Goal: Information Seeking & Learning: Learn about a topic

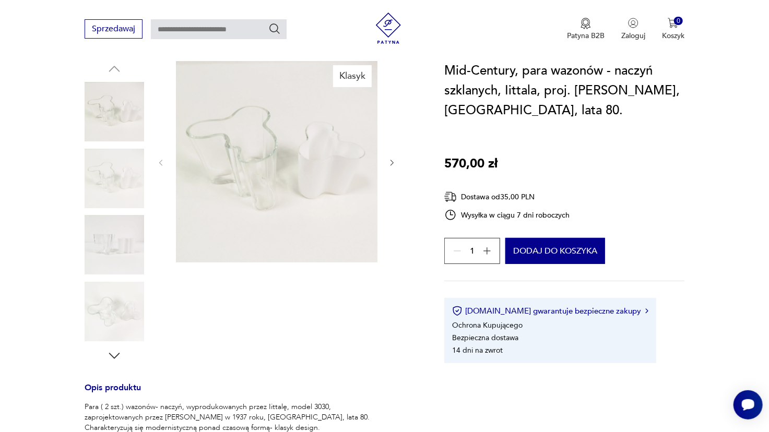
click at [127, 175] on img at bounding box center [115, 179] width 60 height 60
click at [127, 214] on div at bounding box center [115, 146] width 60 height 261
click at [127, 247] on img at bounding box center [115, 245] width 60 height 60
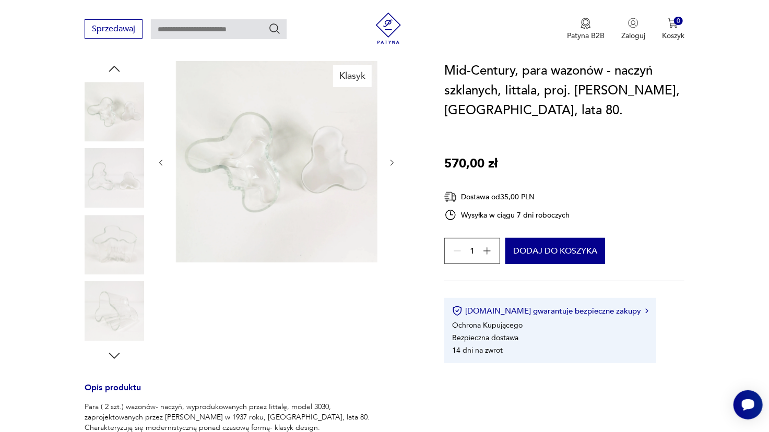
click at [114, 246] on img at bounding box center [115, 245] width 60 height 60
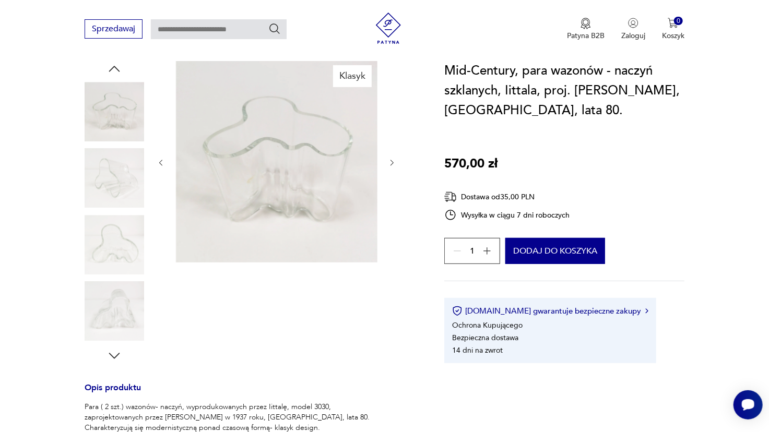
click at [110, 278] on div at bounding box center [115, 212] width 60 height 261
click at [116, 322] on img at bounding box center [115, 312] width 60 height 60
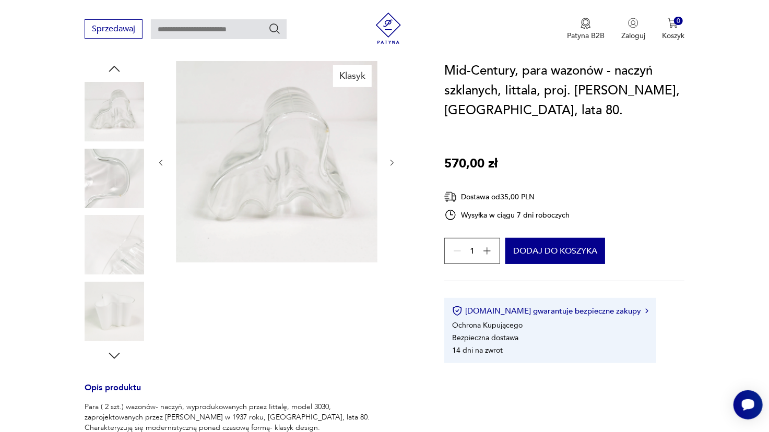
click at [238, 183] on img at bounding box center [277, 162] width 202 height 202
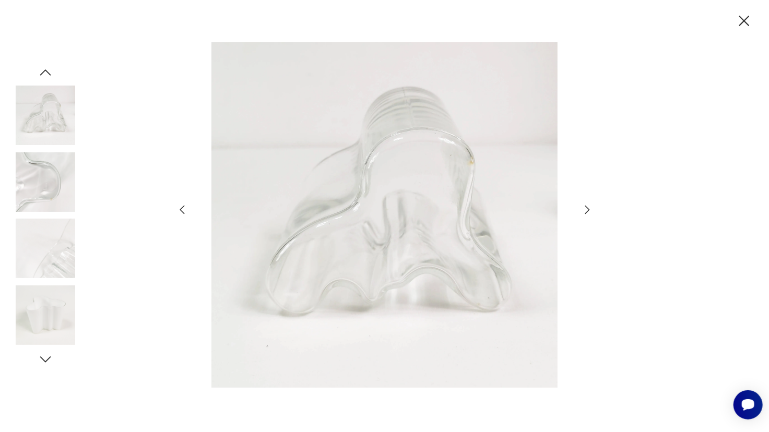
click at [741, 21] on icon "button" at bounding box center [744, 21] width 18 height 18
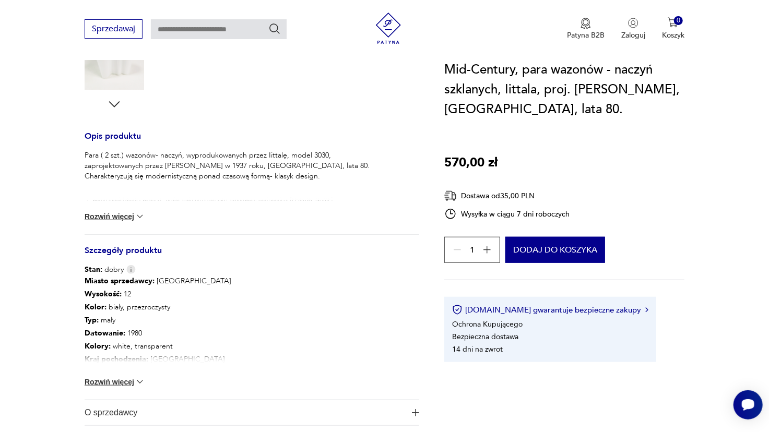
scroll to position [364, 0]
click at [120, 383] on button "Rozwiń więcej" at bounding box center [115, 381] width 61 height 10
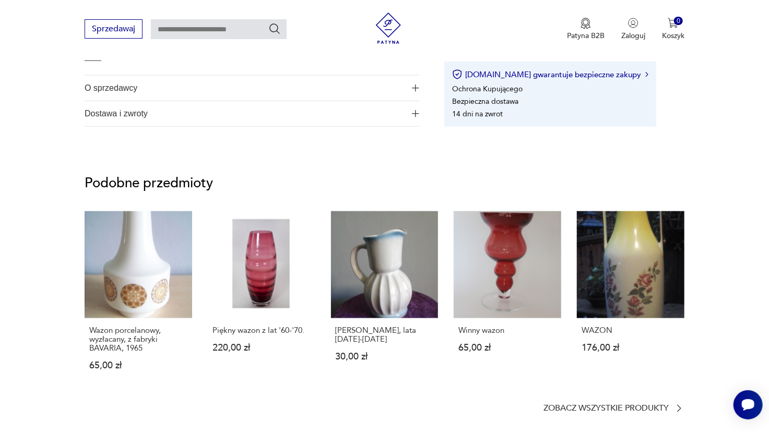
scroll to position [0, 0]
